Goal: Information Seeking & Learning: Compare options

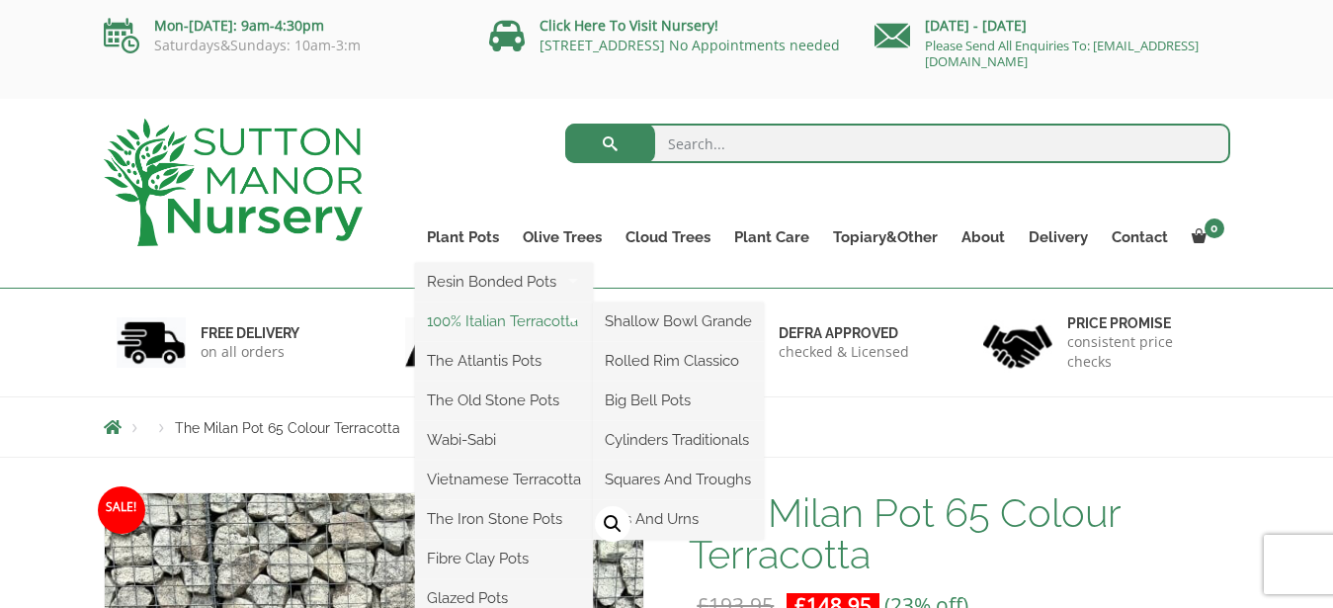
click at [482, 322] on link "100% Italian Terracotta" at bounding box center [504, 321] width 178 height 30
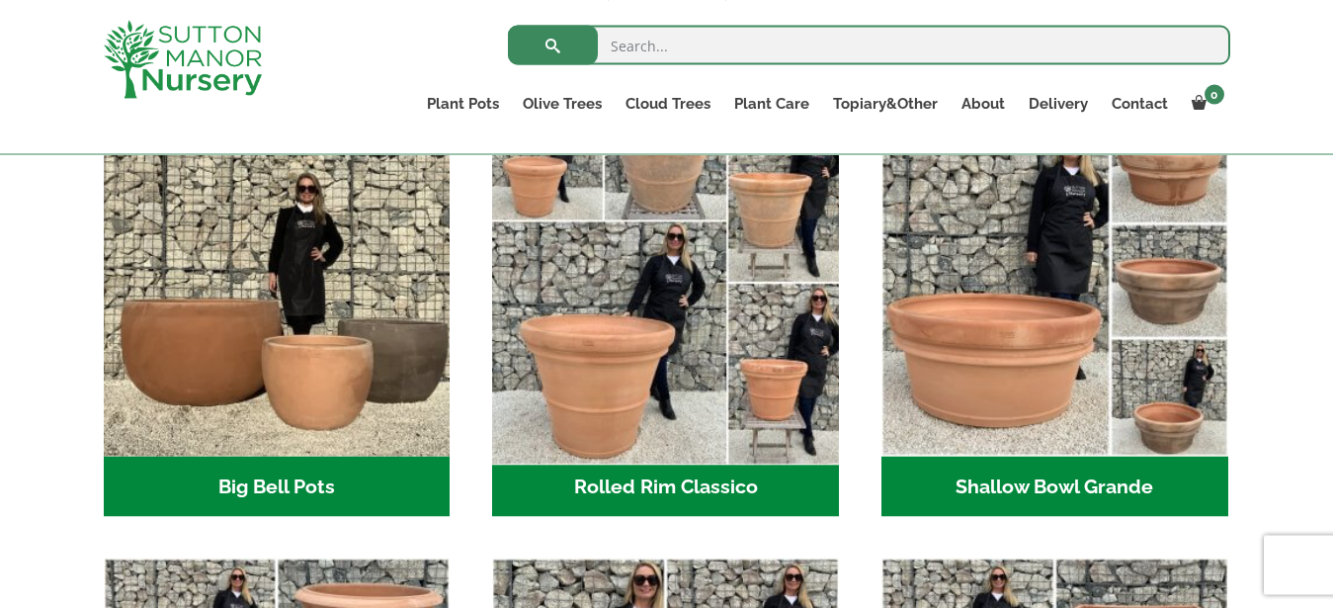
scroll to position [706, 0]
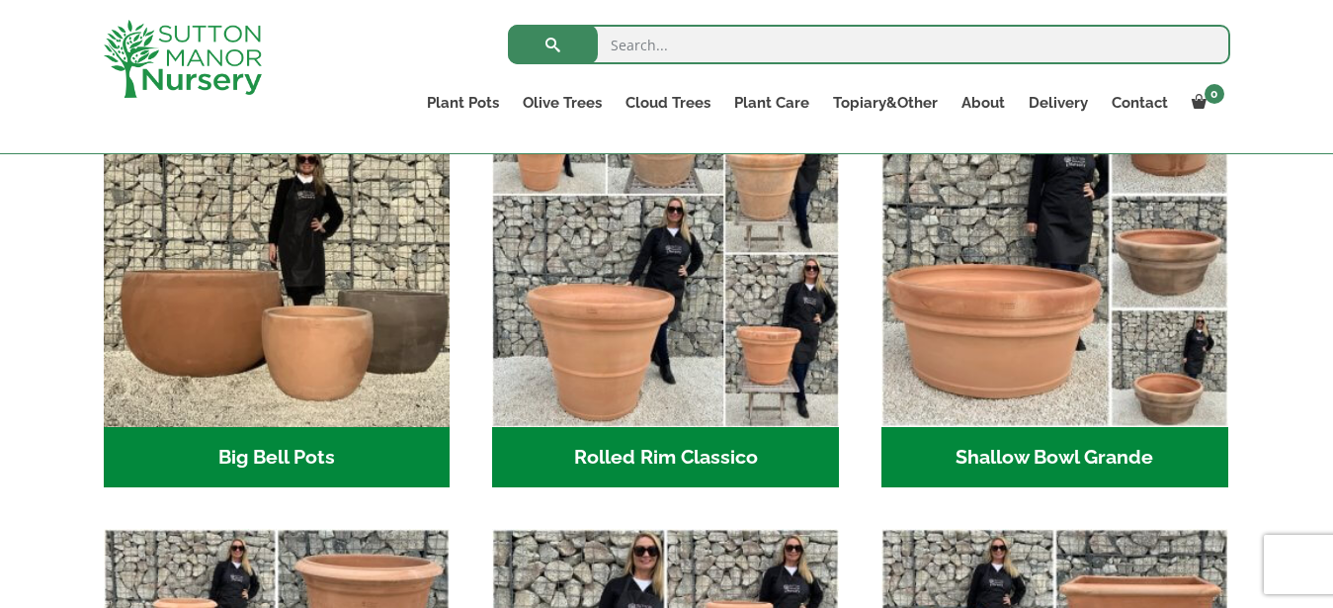
click at [638, 453] on h2 "Rolled Rim Classico (7)" at bounding box center [665, 457] width 347 height 61
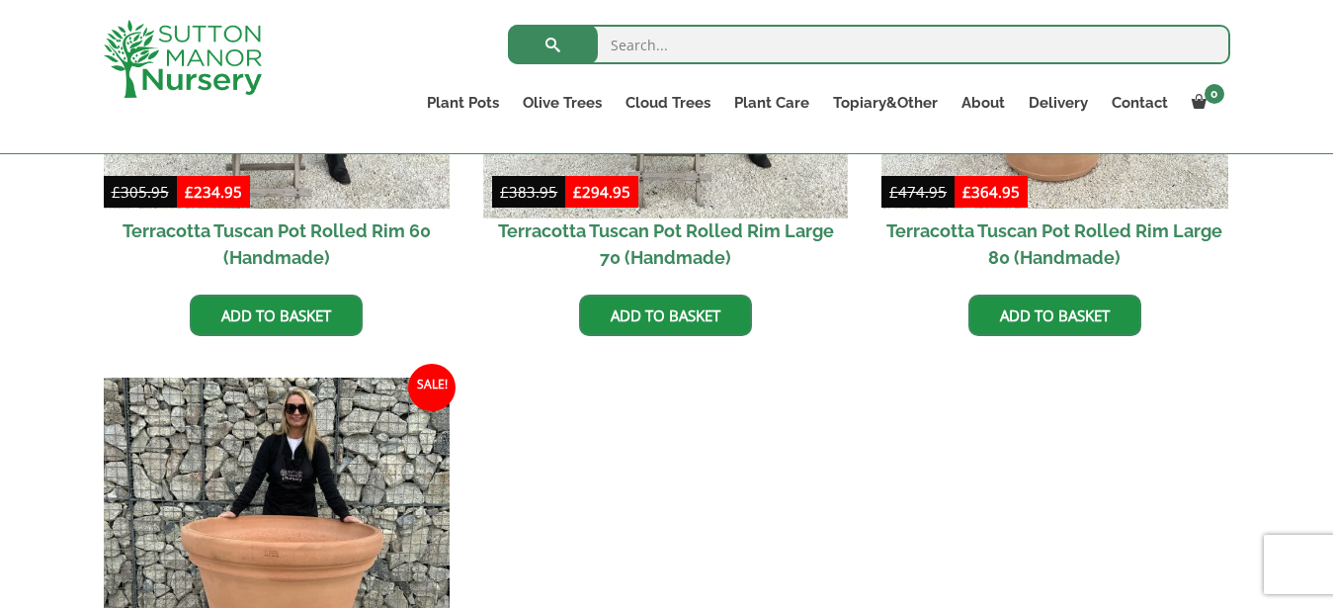
scroll to position [1678, 0]
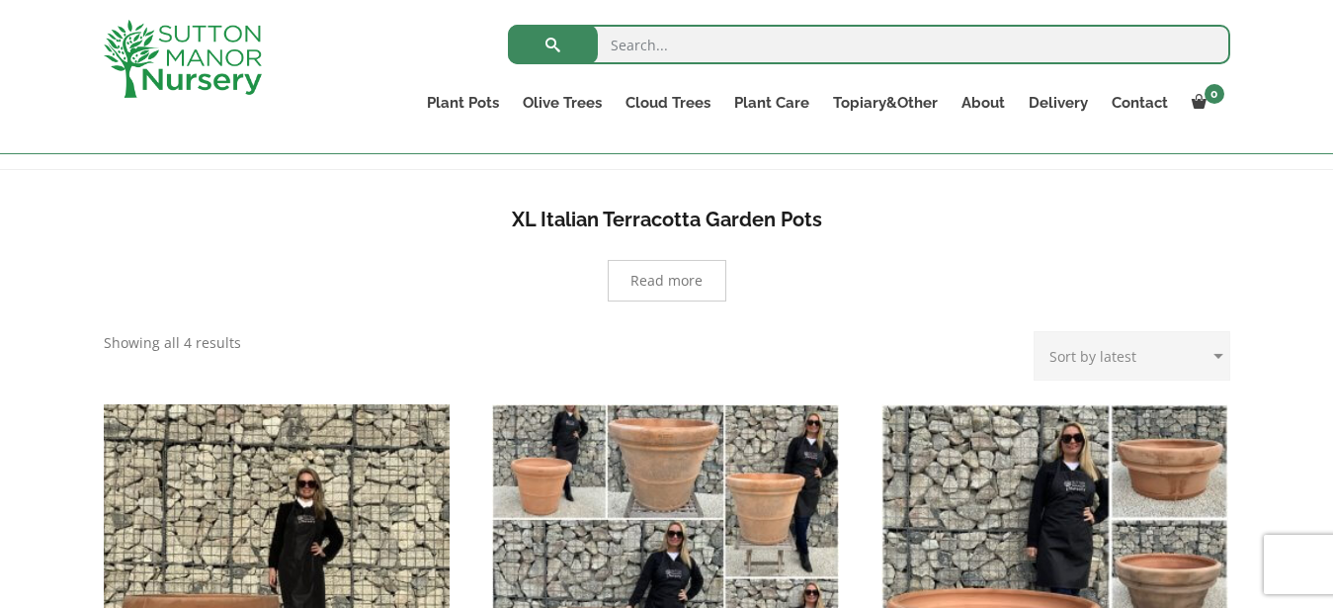
scroll to position [368, 0]
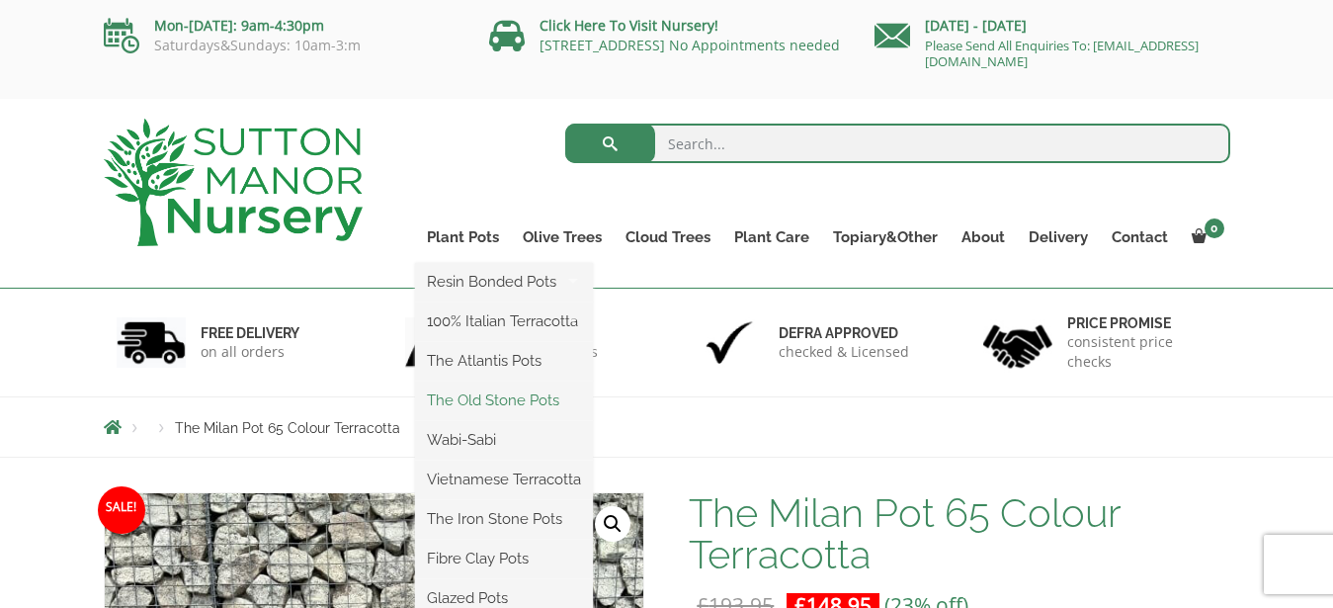
click at [503, 405] on link "The Old Stone Pots" at bounding box center [504, 401] width 178 height 30
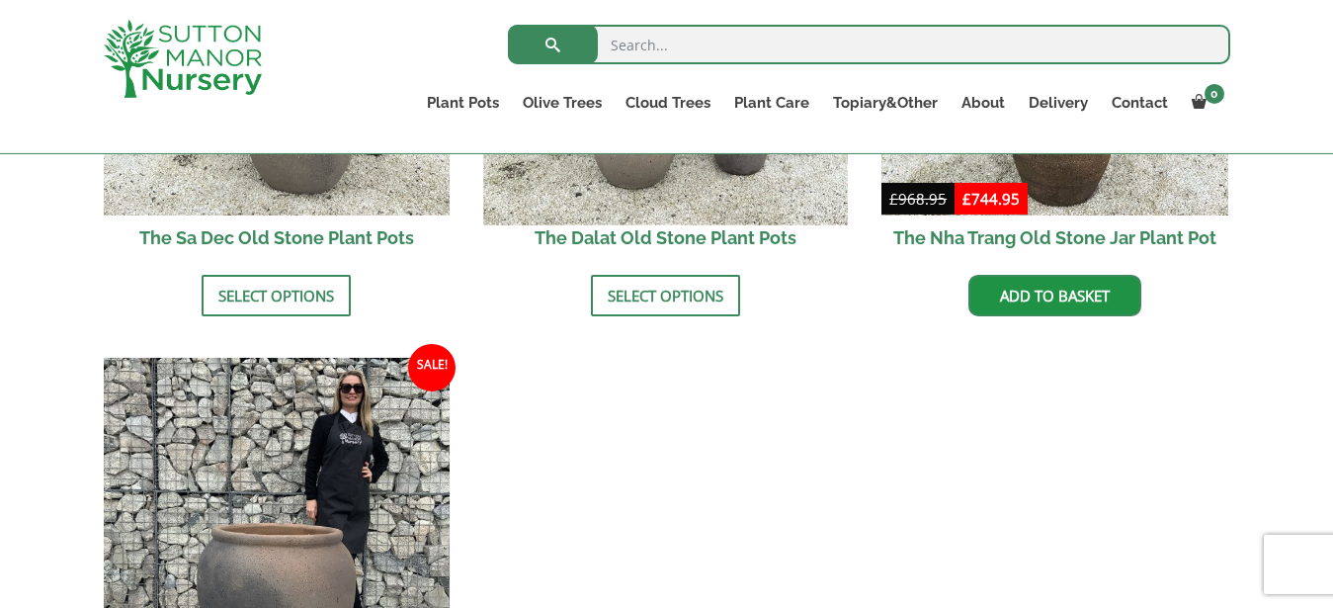
scroll to position [1578, 0]
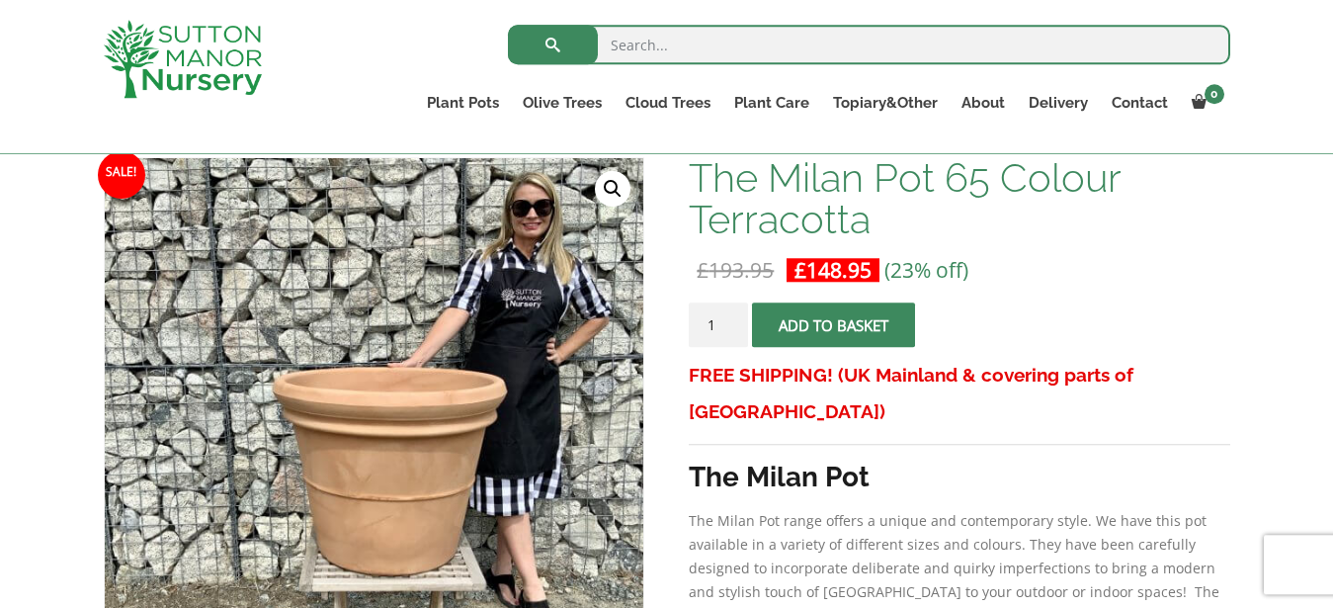
scroll to position [267, 0]
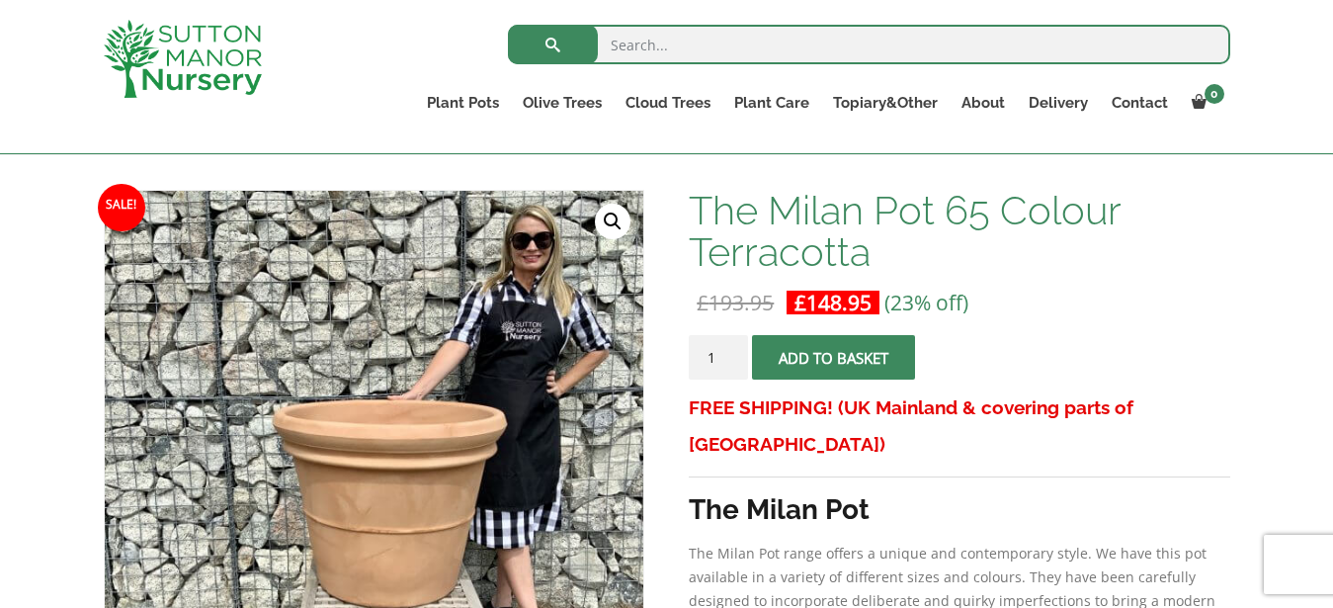
click at [1212, 341] on div "The Milan Pot 65 Colour Terracotta £ 193.95 Original price was: £193.95. £ 148.…" at bounding box center [959, 543] width 541 height 707
